Goal: Task Accomplishment & Management: Use online tool/utility

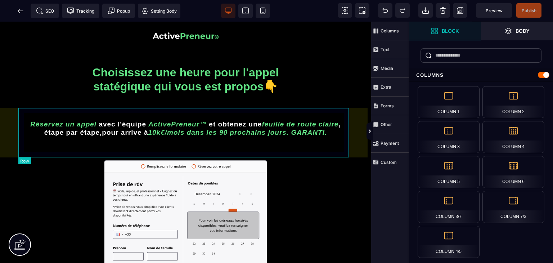
click at [234, 109] on div "Réservez un appel avec l'équipe ActivePreneur™ et obtenez une feuille de route …" at bounding box center [186, 129] width 334 height 42
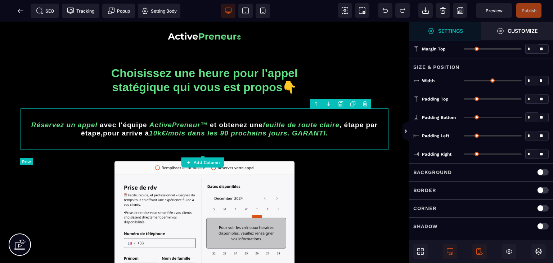
type input "*"
type input "**"
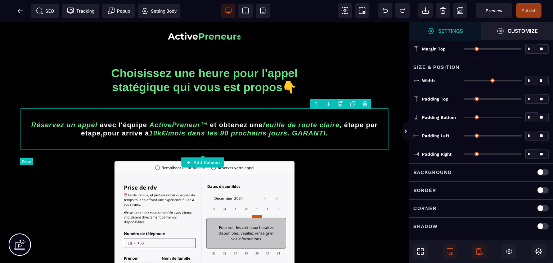
type input "**"
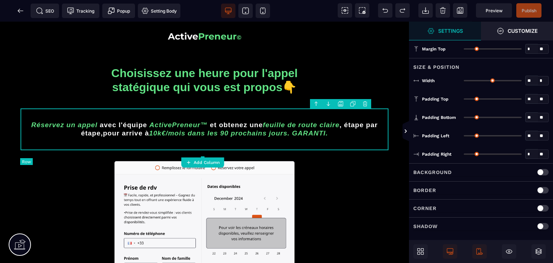
type input "**"
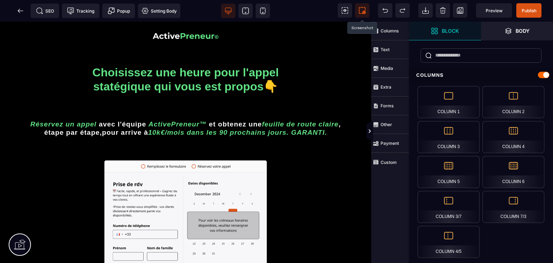
click at [361, 14] on span at bounding box center [362, 10] width 14 height 14
click at [22, 9] on icon at bounding box center [20, 10] width 7 height 7
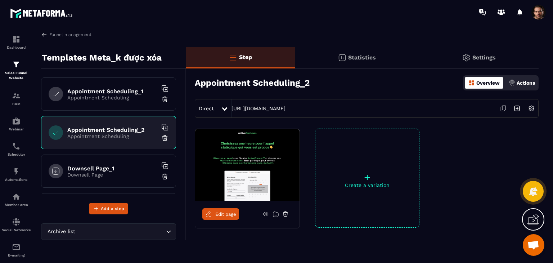
click at [109, 165] on h6 "Downsell Page_1" at bounding box center [112, 168] width 90 height 7
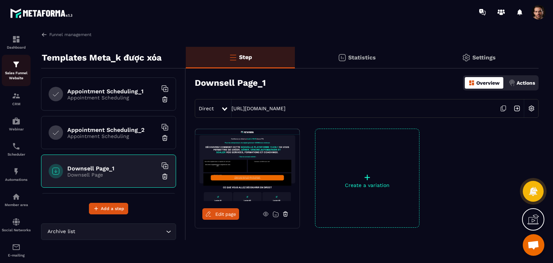
click at [15, 82] on link "Sales Funnel Website" at bounding box center [16, 70] width 29 height 31
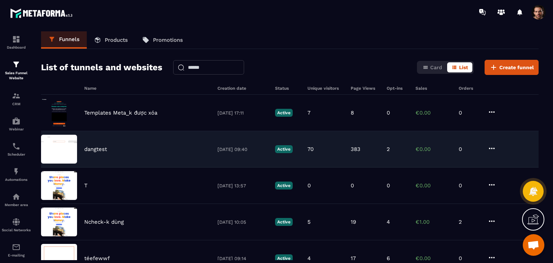
click at [344, 150] on div "dangtest [DATE] 09:40 Active 70 383 2 €0.00 0" at bounding box center [289, 149] width 497 height 36
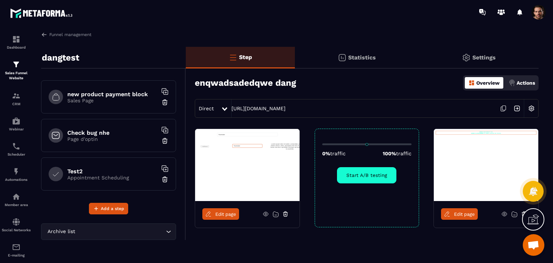
scroll to position [24, 0]
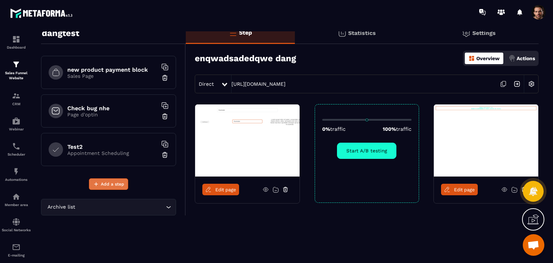
click at [120, 186] on span "Add a step" at bounding box center [112, 183] width 23 height 7
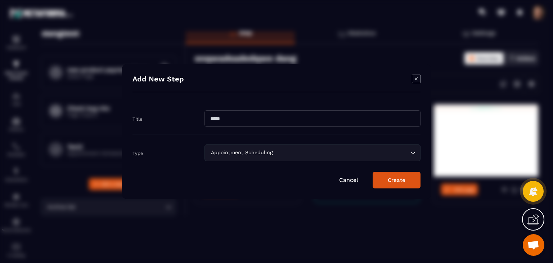
click at [317, 117] on input "Modal window" at bounding box center [312, 118] width 216 height 17
type input "*****"
click at [225, 147] on div "Appointment Scheduling Loading..." at bounding box center [312, 152] width 216 height 17
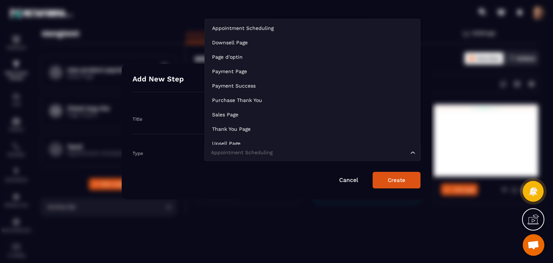
scroll to position [5, 0]
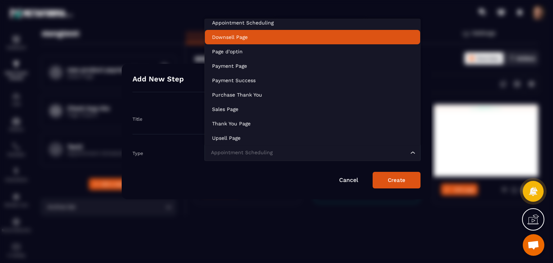
click at [240, 39] on p "Downsell Page" at bounding box center [312, 36] width 201 height 7
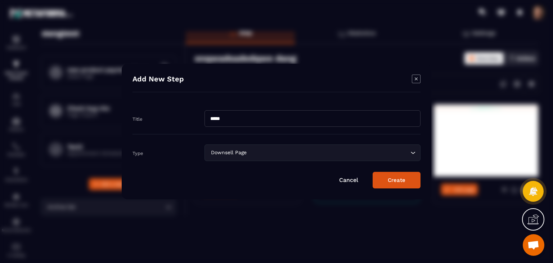
click at [387, 182] on button "Create" at bounding box center [397, 180] width 48 height 17
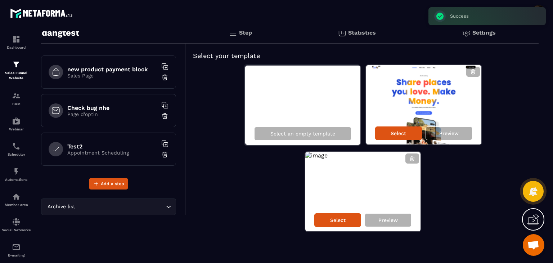
scroll to position [459, 0]
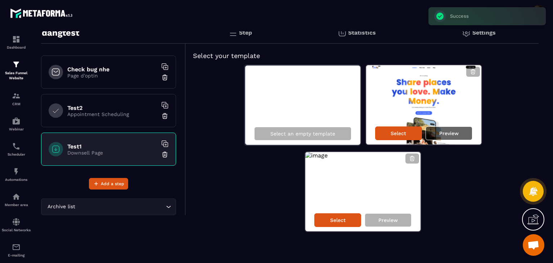
click at [451, 129] on div "Preview" at bounding box center [448, 133] width 47 height 14
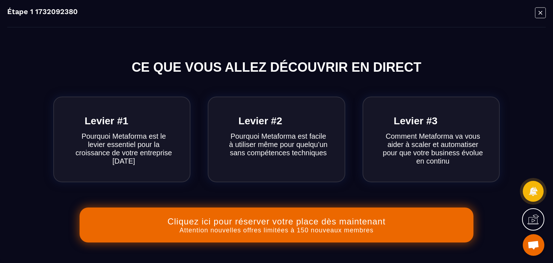
scroll to position [459, 0]
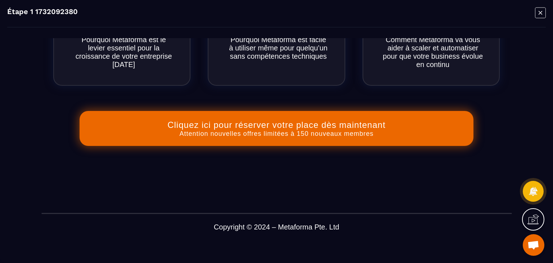
click at [399, 127] on button "Cliquez ici pour réserver votre place dès maintenant Attention nouvelles offres…" at bounding box center [277, 128] width 394 height 35
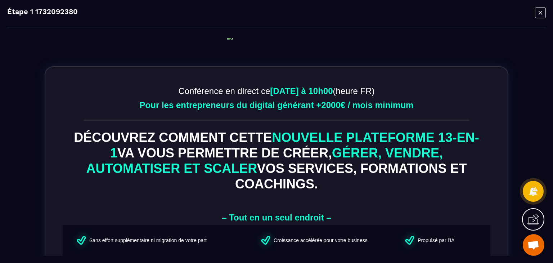
scroll to position [0, 0]
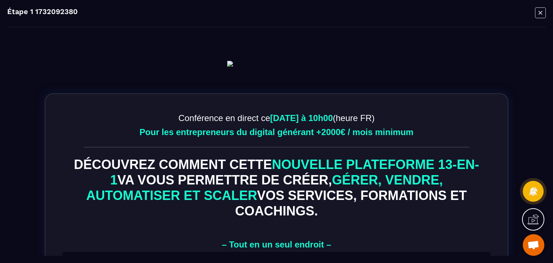
click at [539, 16] on icon "Modal window" at bounding box center [540, 12] width 11 height 11
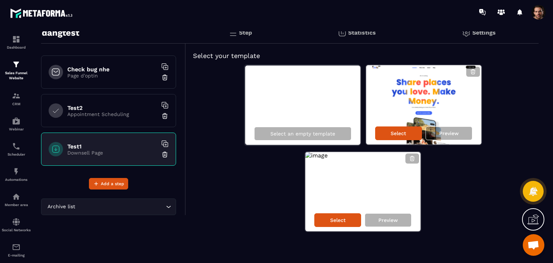
click at [458, 145] on div "Select an empty template Select Preview Select Preview" at bounding box center [362, 147] width 338 height 167
click at [458, 135] on div "Preview" at bounding box center [448, 133] width 47 height 14
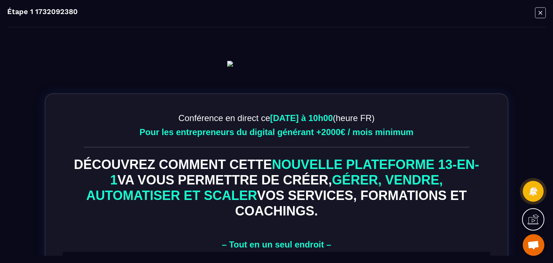
click at [546, 12] on div "Étape 1 1732092380" at bounding box center [276, 131] width 553 height 263
click at [536, 12] on icon "Modal window" at bounding box center [540, 12] width 11 height 11
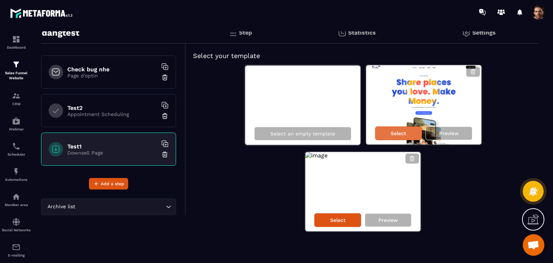
click at [402, 130] on p "Select" at bounding box center [398, 133] width 15 height 6
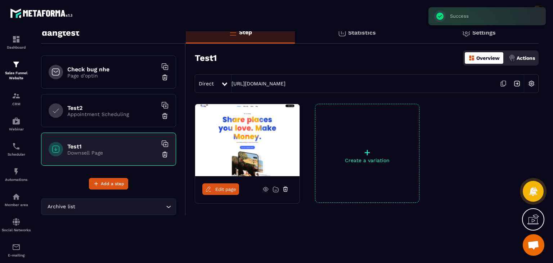
click at [502, 81] on icon at bounding box center [503, 84] width 14 height 14
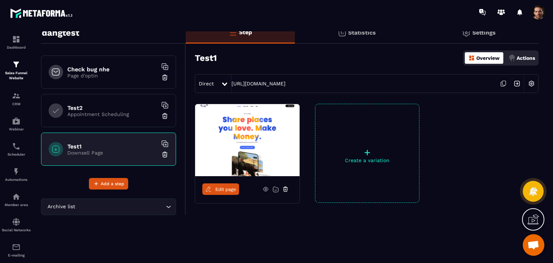
scroll to position [25, 0]
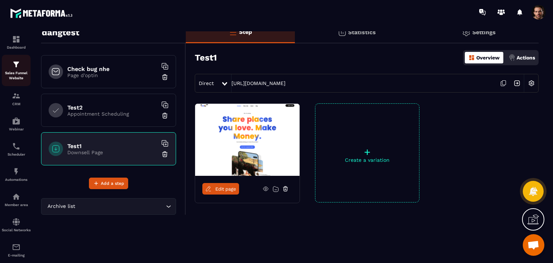
click at [9, 78] on p "Sales Funnel Website" at bounding box center [16, 76] width 29 height 10
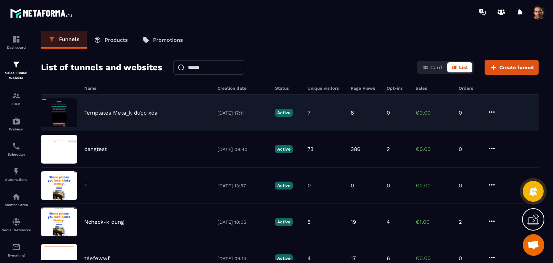
click at [348, 120] on div "Templates Meta_k được xóa [DATE] 17:11 Active 7 8 0 €0.00 0" at bounding box center [289, 113] width 497 height 36
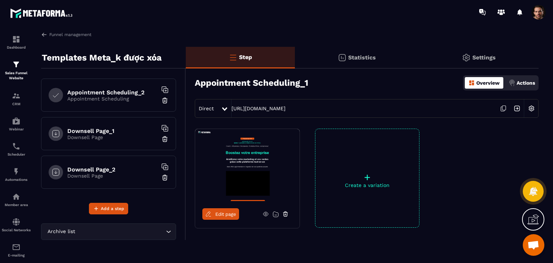
scroll to position [25, 0]
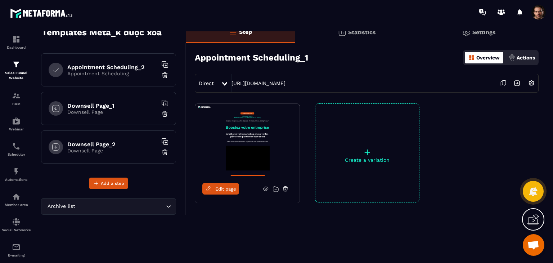
click at [108, 78] on div "Appointment Scheduling_2 Appointment Scheduling" at bounding box center [108, 69] width 135 height 33
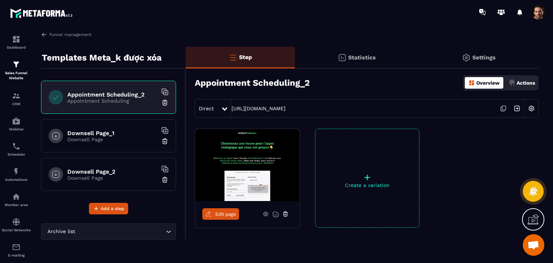
scroll to position [35, 0]
click at [128, 132] on h6 "Downsell Page_1" at bounding box center [112, 133] width 90 height 7
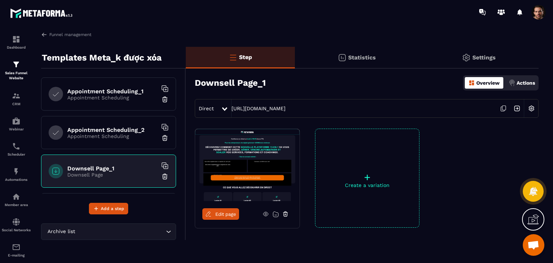
scroll to position [37, 0]
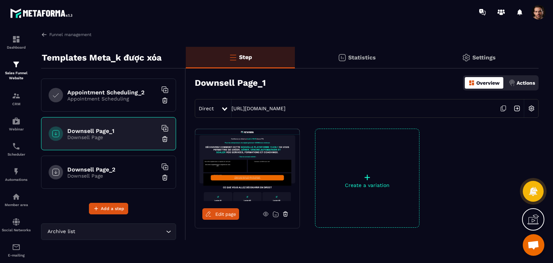
click at [132, 168] on h6 "Downsell Page_2" at bounding box center [112, 169] width 90 height 7
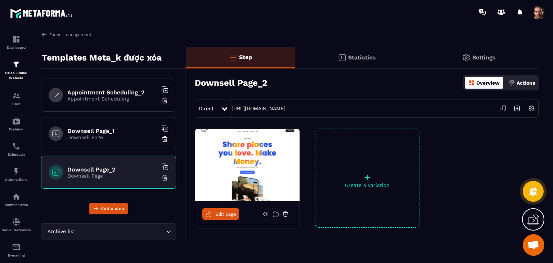
scroll to position [36, 0]
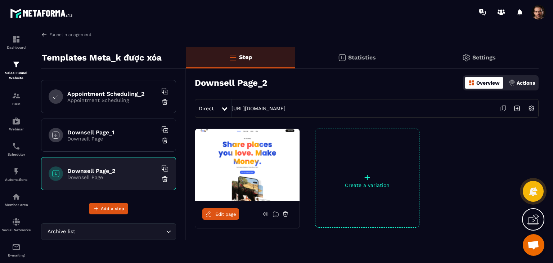
click at [222, 214] on span "Edit page" at bounding box center [225, 213] width 21 height 5
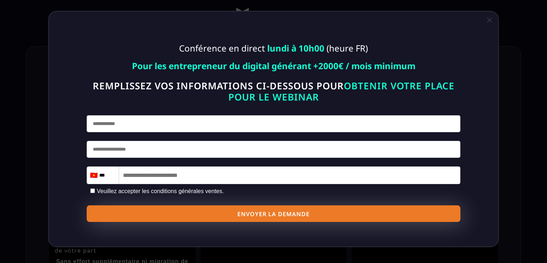
click at [494, 25] on link "Close" at bounding box center [490, 20] width 12 height 12
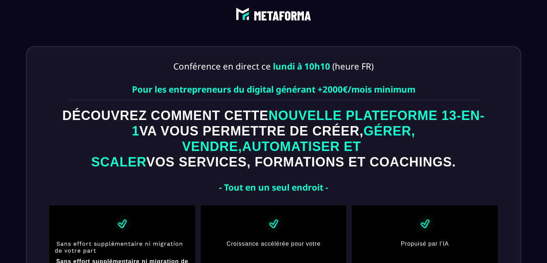
scroll to position [164, 0]
